Goal: Information Seeking & Learning: Learn about a topic

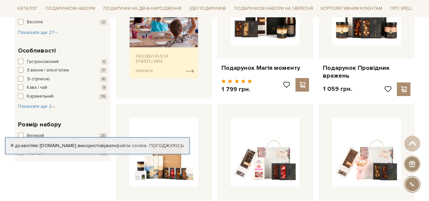
scroll to position [271, 0]
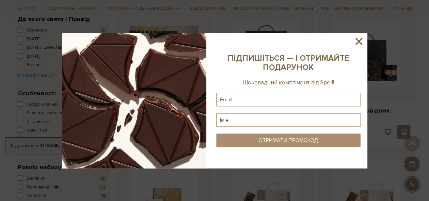
click at [361, 41] on icon at bounding box center [359, 42] width 12 height 12
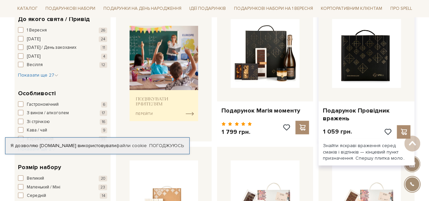
click at [370, 52] on img at bounding box center [366, 53] width 69 height 69
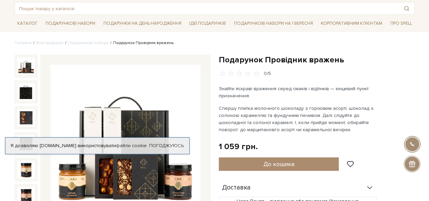
scroll to position [102, 0]
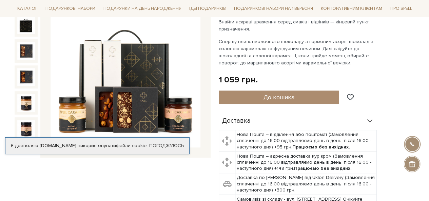
click at [162, 93] on img at bounding box center [126, 73] width 150 height 150
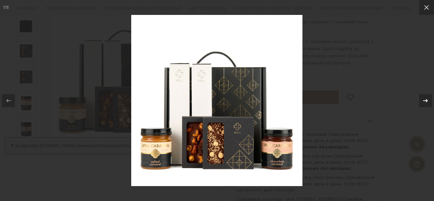
click at [427, 101] on icon at bounding box center [425, 100] width 5 height 3
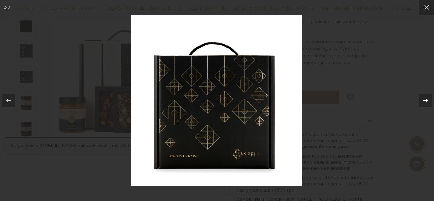
click at [427, 101] on icon at bounding box center [425, 100] width 5 height 3
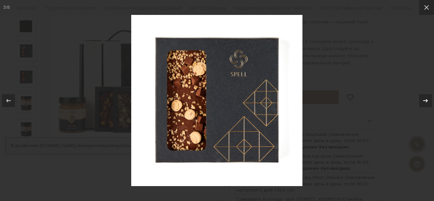
click at [427, 101] on icon at bounding box center [425, 100] width 5 height 3
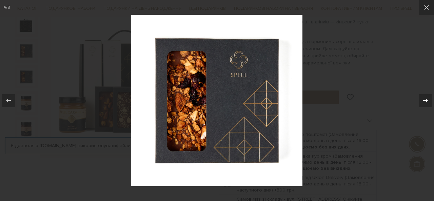
click at [427, 101] on icon at bounding box center [425, 100] width 5 height 3
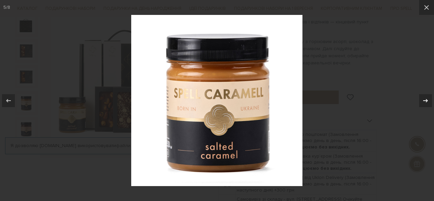
click at [427, 101] on icon at bounding box center [425, 100] width 5 height 3
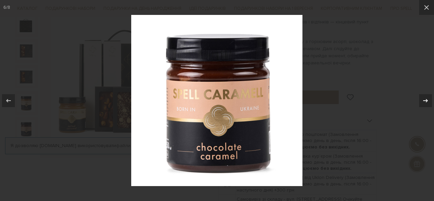
click at [427, 101] on icon at bounding box center [425, 100] width 5 height 3
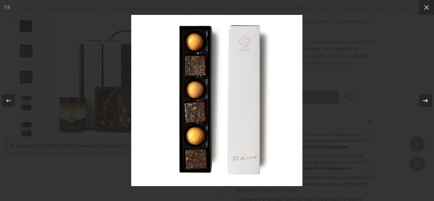
click at [427, 101] on icon at bounding box center [425, 100] width 5 height 3
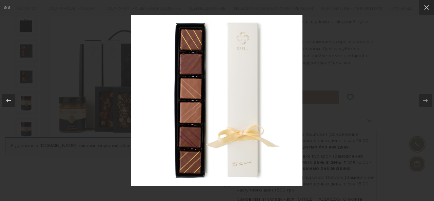
click at [399, 166] on div at bounding box center [217, 100] width 434 height 201
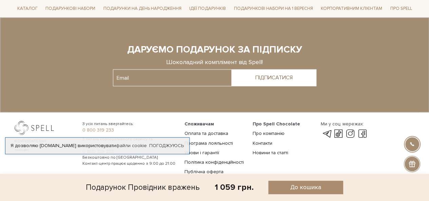
scroll to position [661, 0]
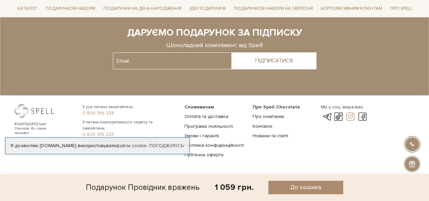
click at [349, 117] on link at bounding box center [351, 117] width 12 height 8
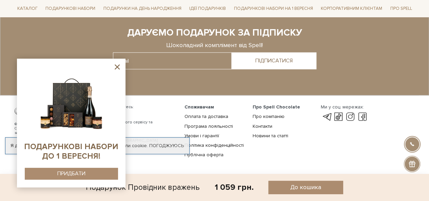
click at [117, 67] on icon at bounding box center [117, 66] width 5 height 5
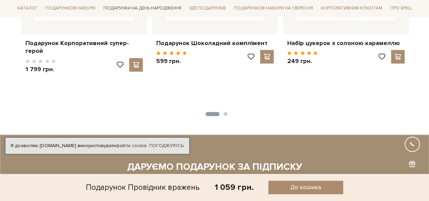
scroll to position [458, 0]
